Goal: Use online tool/utility: Utilize a website feature to perform a specific function

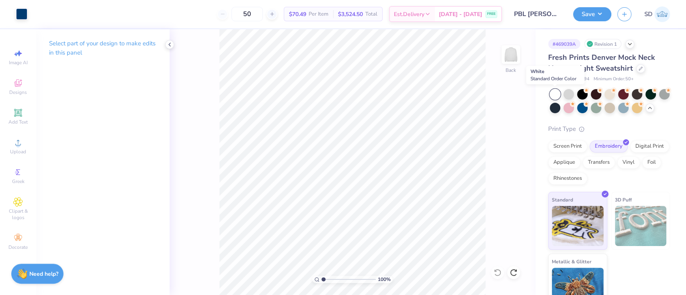
click at [554, 96] on div at bounding box center [554, 94] width 10 height 10
click at [570, 94] on div at bounding box center [568, 93] width 10 height 10
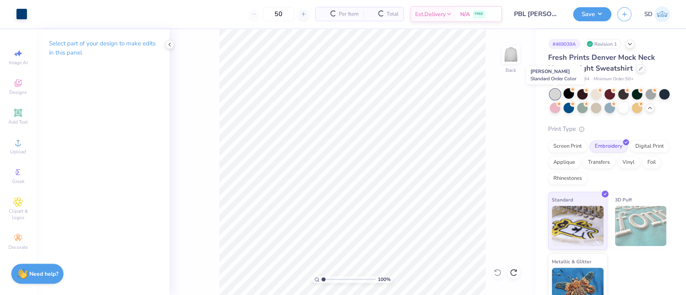
click at [554, 95] on div at bounding box center [554, 94] width 10 height 10
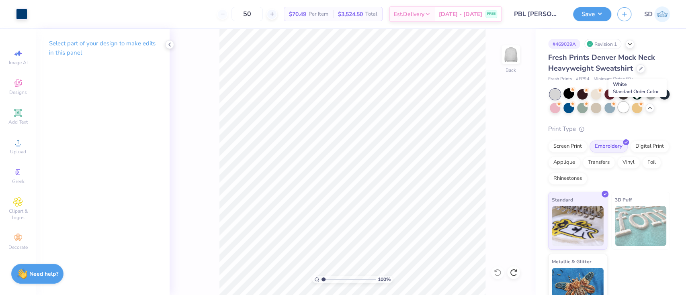
click at [628, 108] on div at bounding box center [623, 107] width 10 height 10
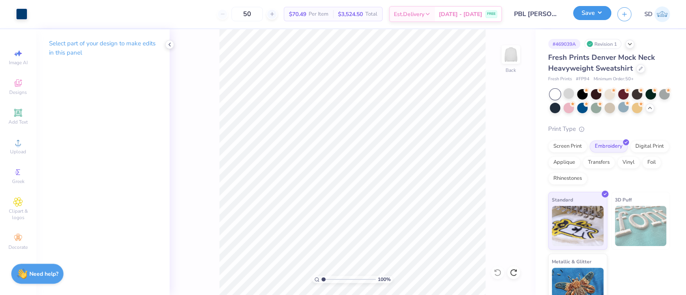
click at [580, 11] on button "Save" at bounding box center [592, 13] width 38 height 14
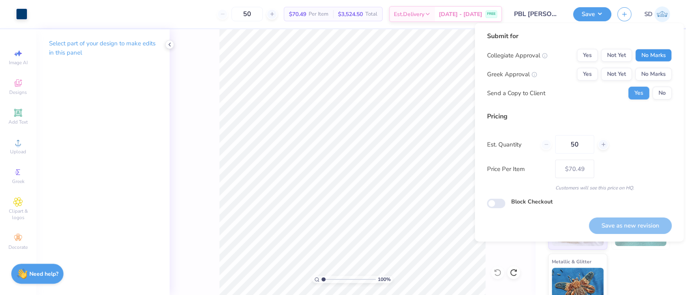
click at [646, 52] on button "No Marks" at bounding box center [653, 55] width 37 height 13
click at [654, 72] on button "No Marks" at bounding box center [653, 74] width 37 height 13
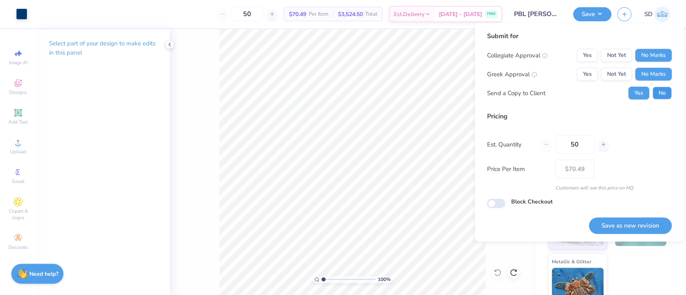
click at [659, 92] on button "No" at bounding box center [661, 93] width 19 height 13
click at [628, 219] on button "Save as new revision" at bounding box center [629, 226] width 83 height 16
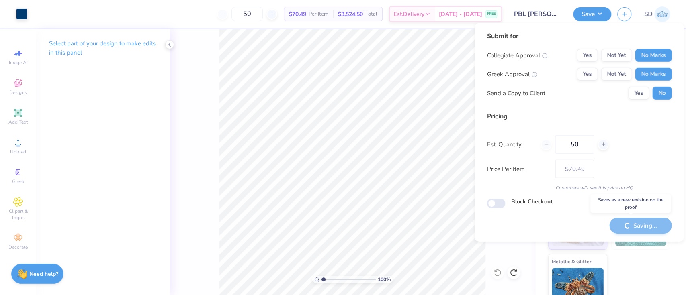
type input "– –"
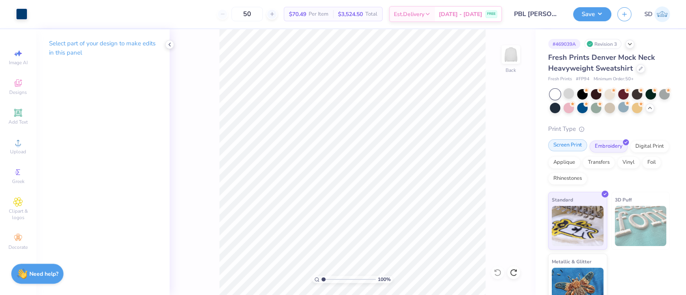
click at [568, 151] on div "Screen Print" at bounding box center [567, 145] width 39 height 12
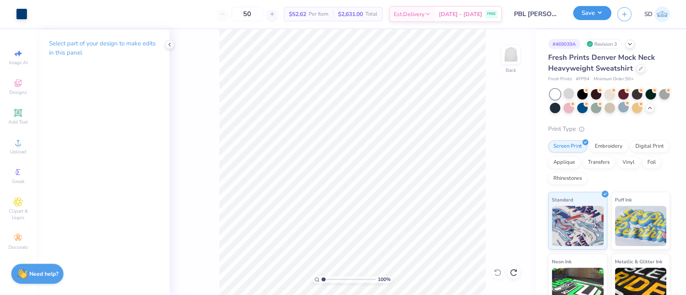
click at [584, 15] on button "Save" at bounding box center [592, 13] width 38 height 14
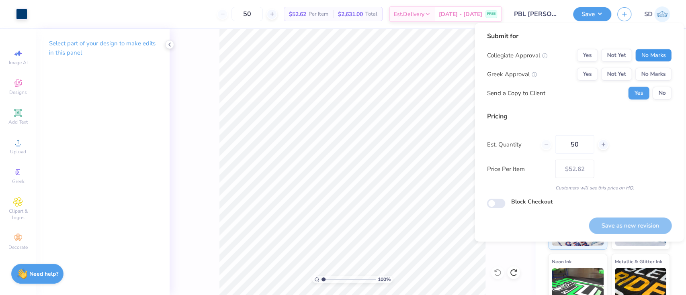
click at [651, 55] on button "No Marks" at bounding box center [653, 55] width 37 height 13
click at [650, 72] on button "No Marks" at bounding box center [653, 74] width 37 height 13
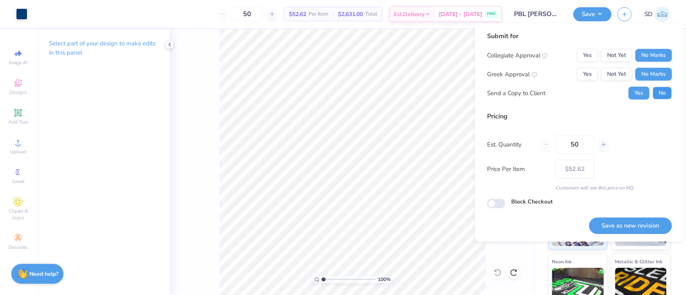
click at [659, 92] on button "No" at bounding box center [661, 93] width 19 height 13
click at [630, 220] on button "Save as new revision" at bounding box center [629, 226] width 83 height 16
type input "$52.62"
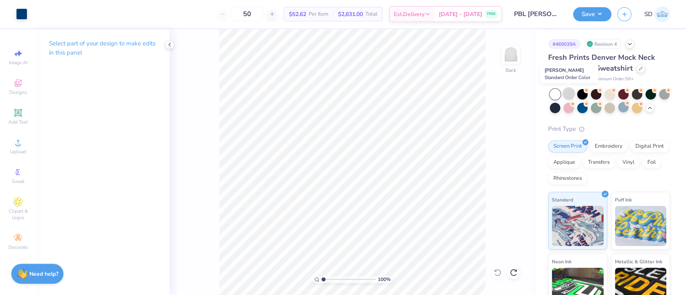
click at [565, 96] on div at bounding box center [568, 93] width 10 height 10
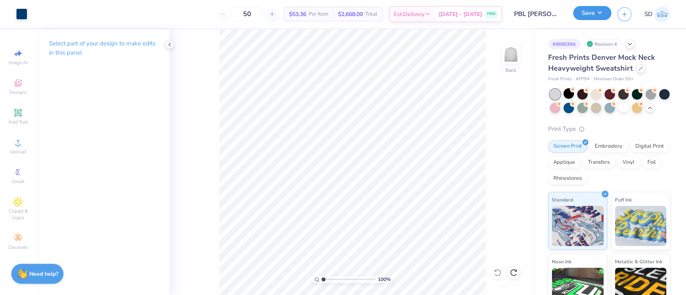
click at [592, 6] on button "Save" at bounding box center [592, 13] width 38 height 14
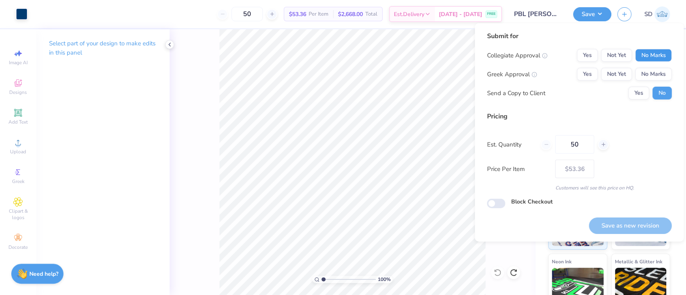
click at [653, 55] on button "No Marks" at bounding box center [653, 55] width 37 height 13
click at [655, 68] on button "No Marks" at bounding box center [653, 74] width 37 height 13
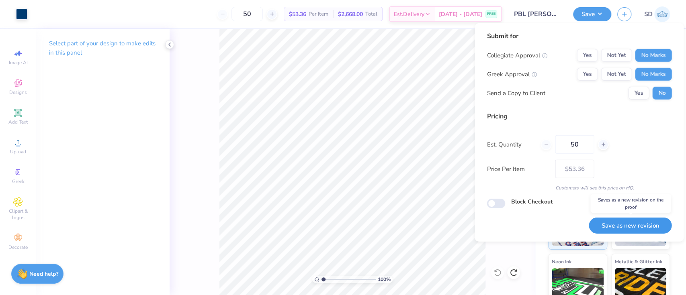
click at [617, 225] on button "Save as new revision" at bounding box center [629, 226] width 83 height 16
type input "$53.36"
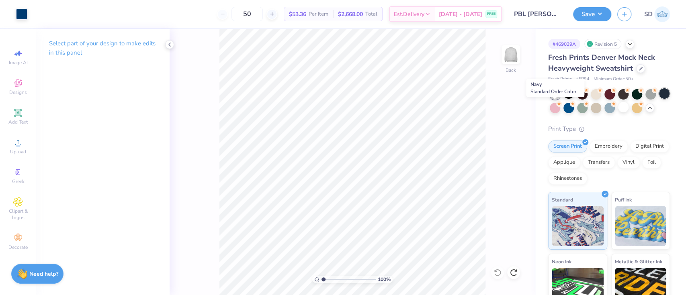
click at [659, 99] on div at bounding box center [664, 93] width 10 height 10
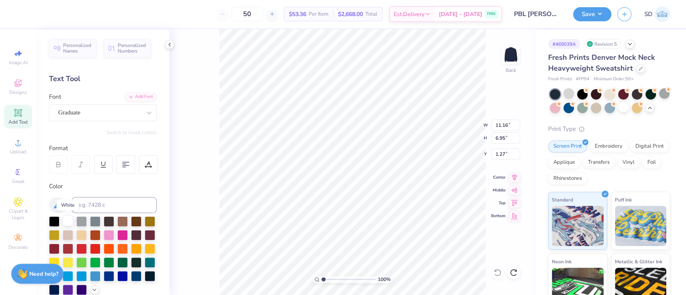
click at [66, 219] on div at bounding box center [68, 221] width 10 height 10
click at [595, 13] on button "Save" at bounding box center [592, 13] width 38 height 14
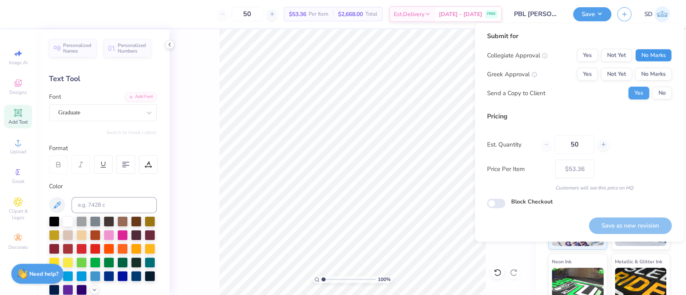
click at [647, 57] on button "No Marks" at bounding box center [653, 55] width 37 height 13
click at [650, 74] on button "No Marks" at bounding box center [653, 74] width 37 height 13
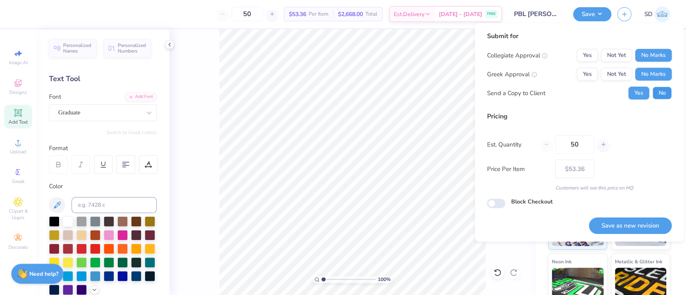
click at [662, 92] on button "No" at bounding box center [661, 93] width 19 height 13
click at [623, 227] on button "Save as new revision" at bounding box center [629, 226] width 83 height 16
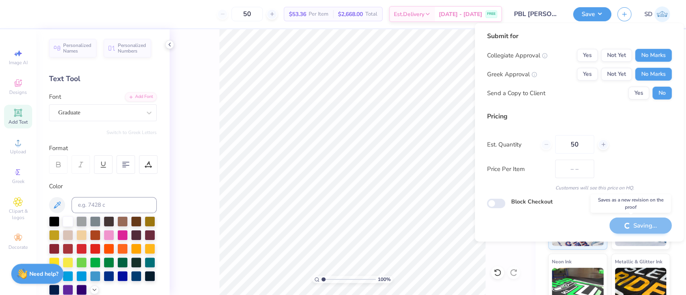
type input "$53.36"
